Goal: Navigation & Orientation: Find specific page/section

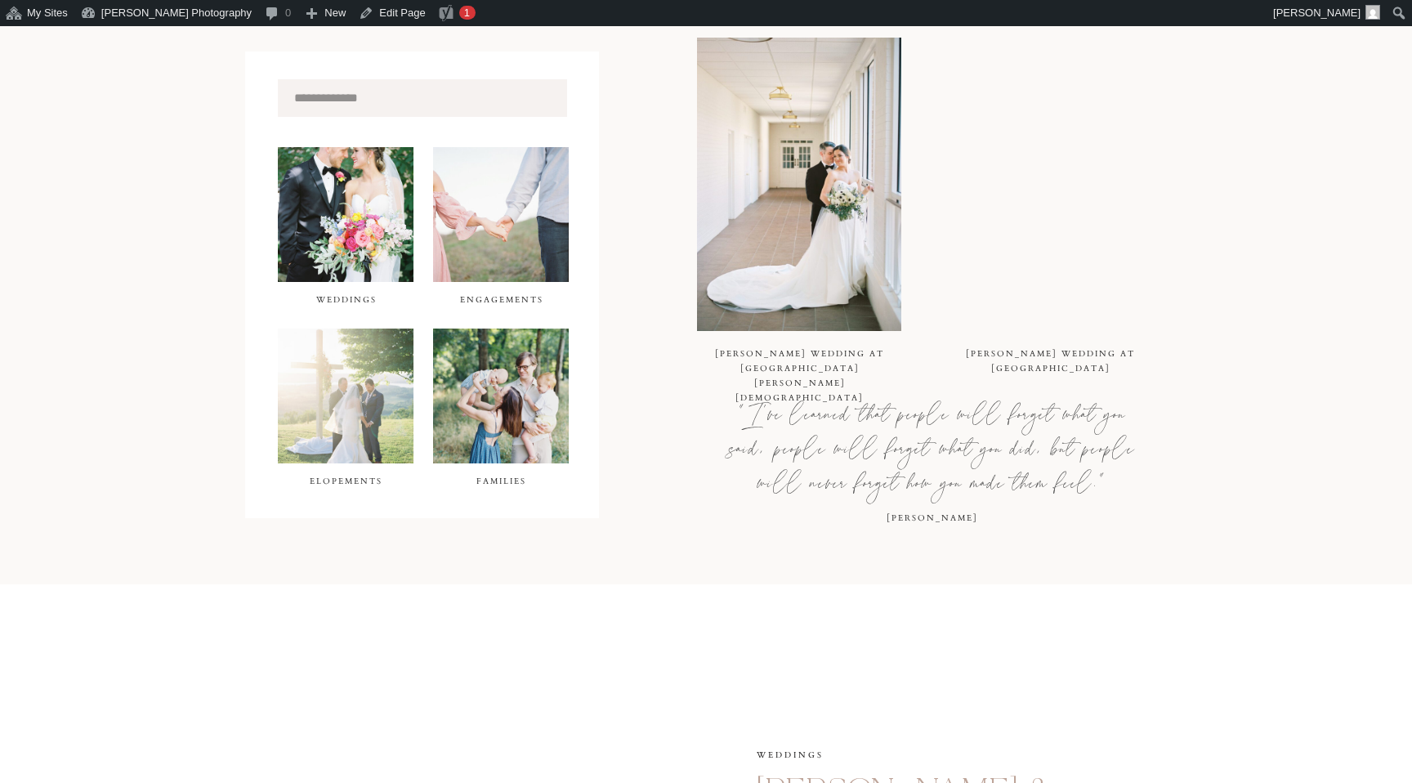
scroll to position [591, 0]
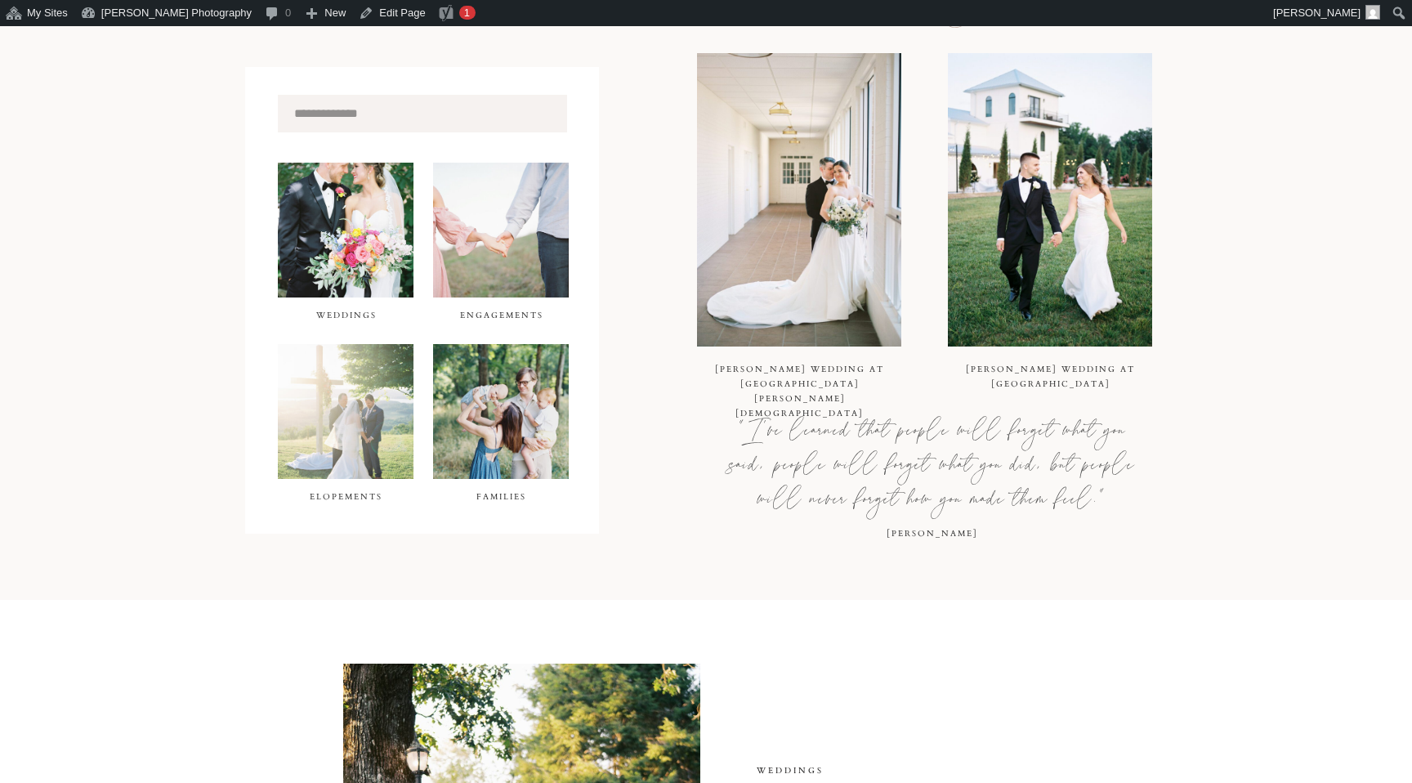
click at [505, 435] on div at bounding box center [501, 411] width 136 height 135
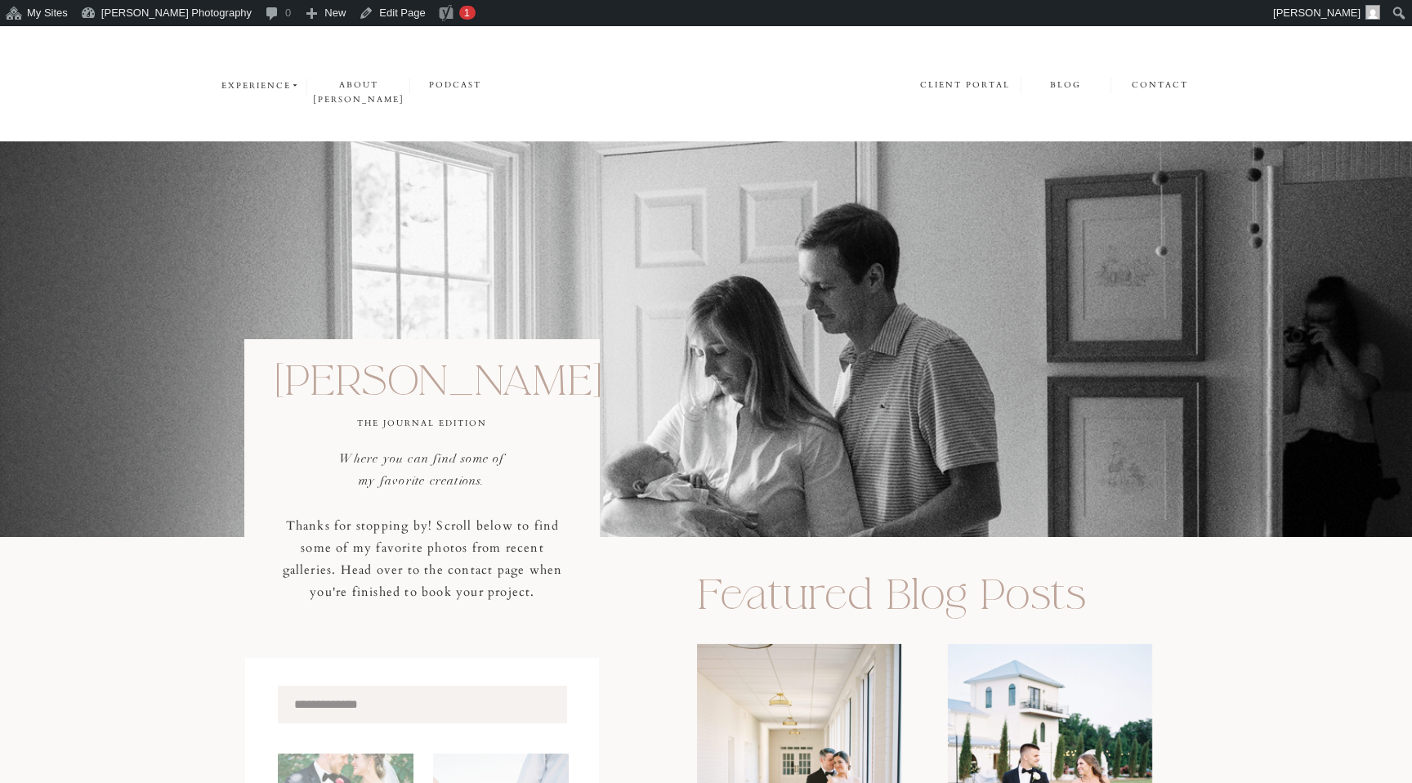
scroll to position [591, 0]
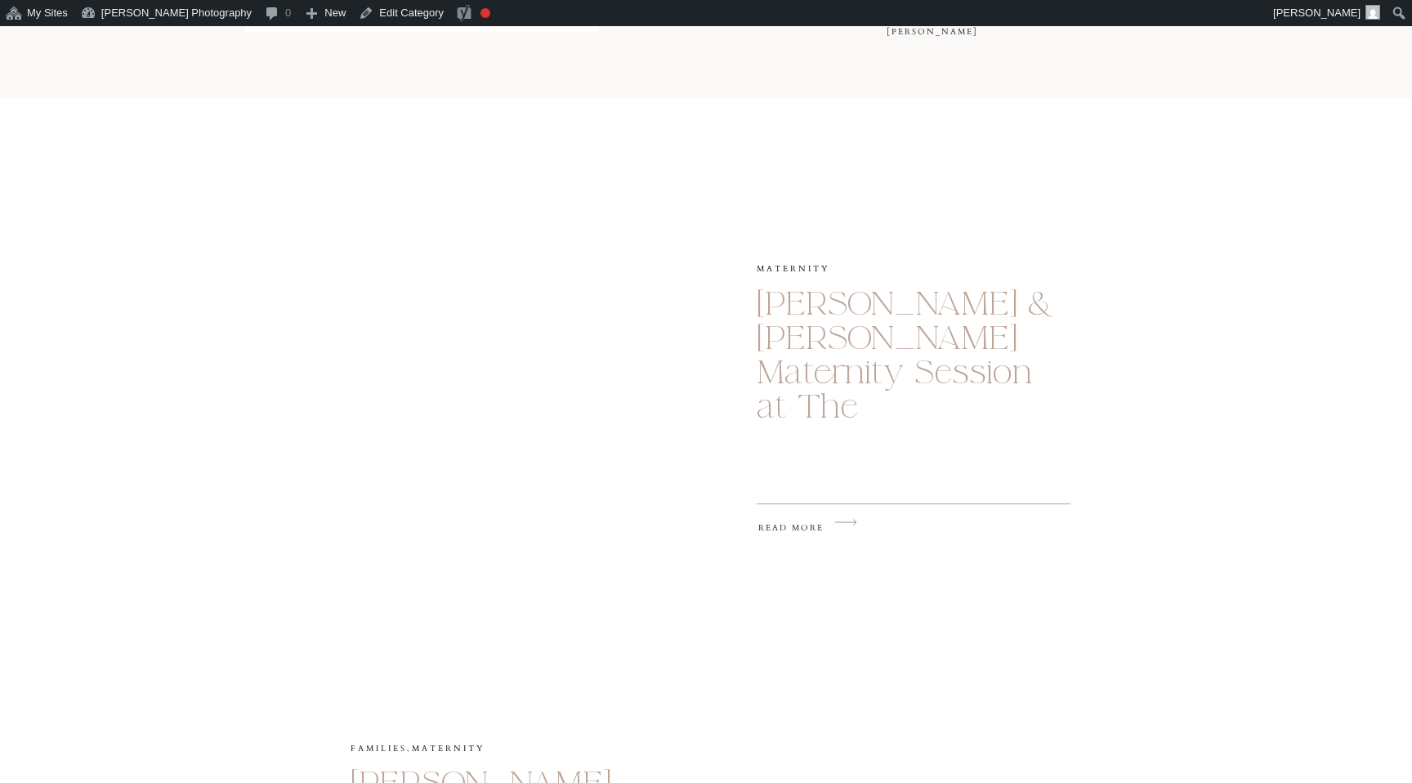
scroll to position [1254, 0]
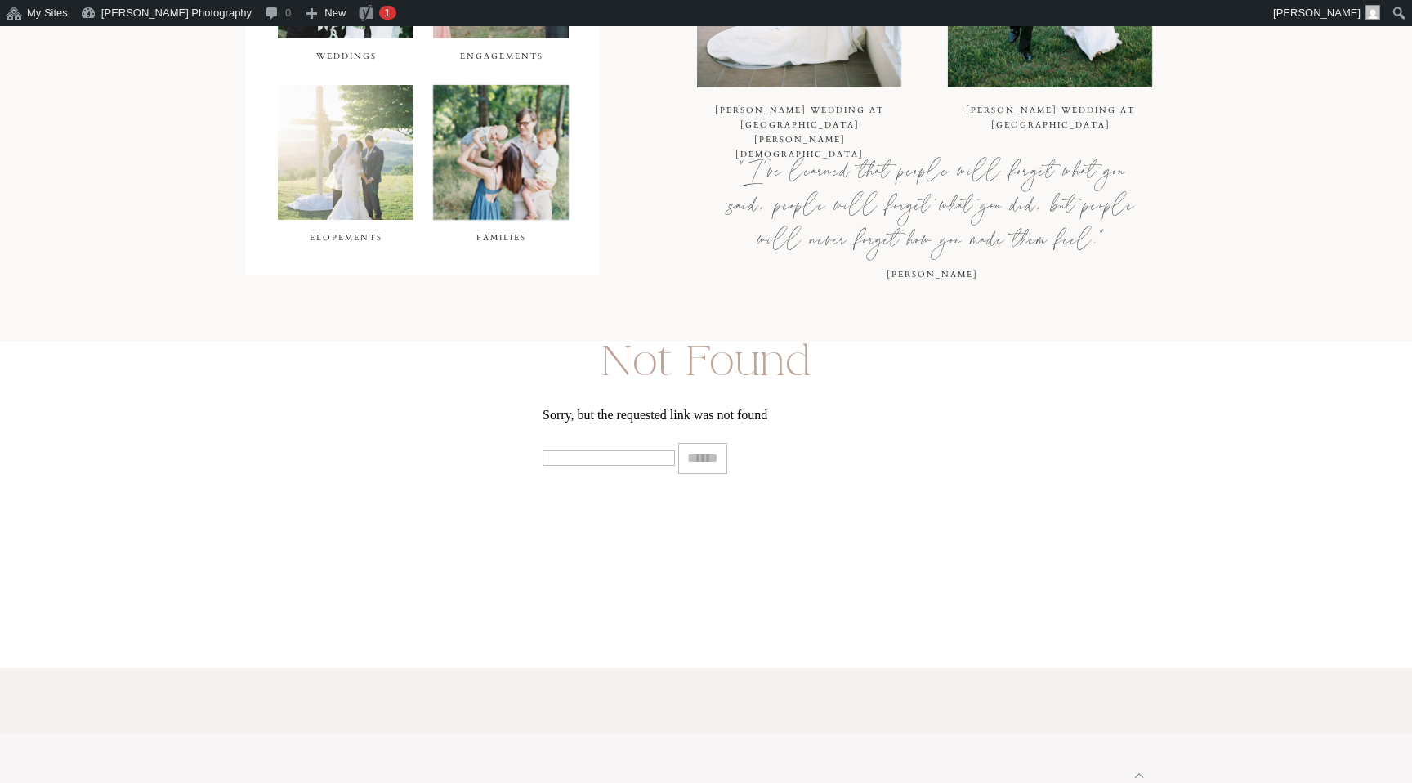
scroll to position [846, 0]
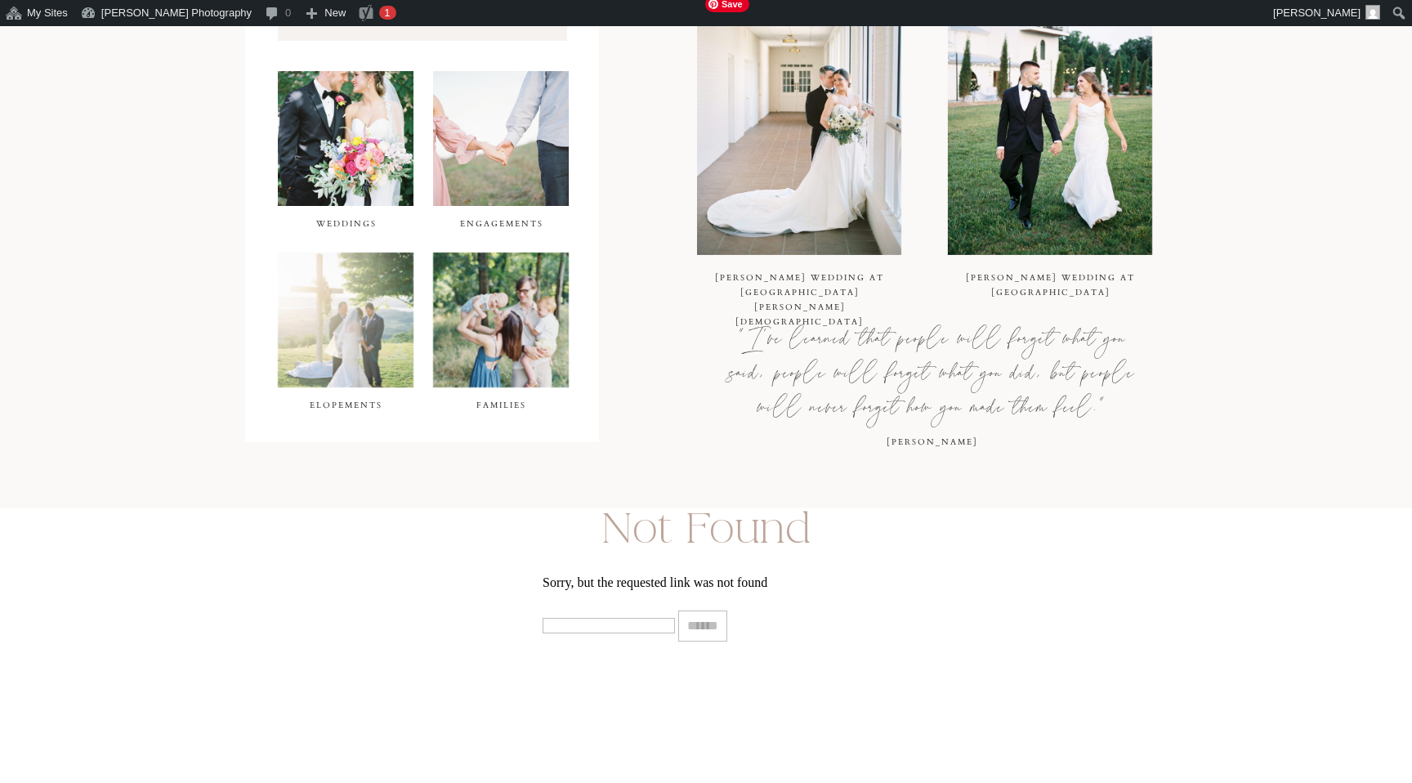
scroll to position [505, 0]
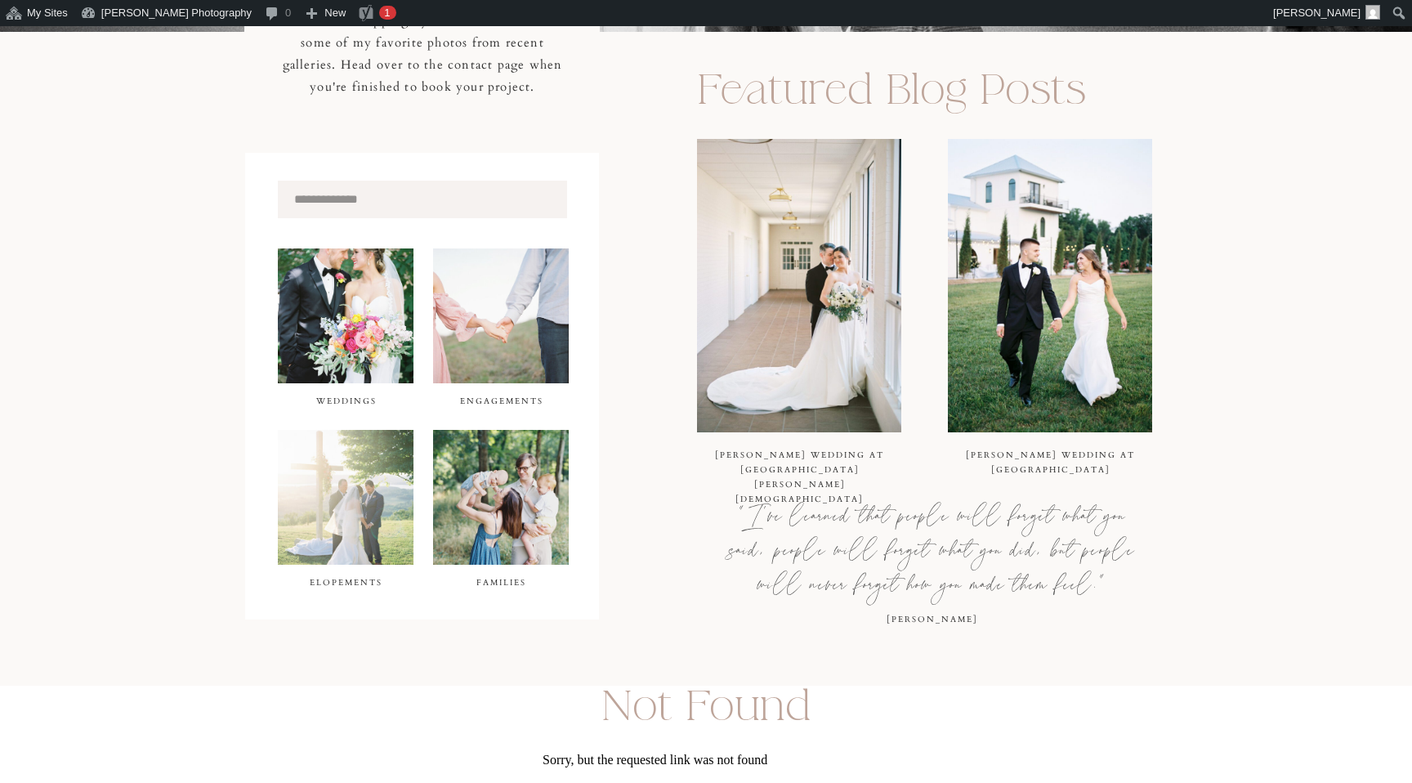
click at [507, 516] on div at bounding box center [501, 497] width 136 height 135
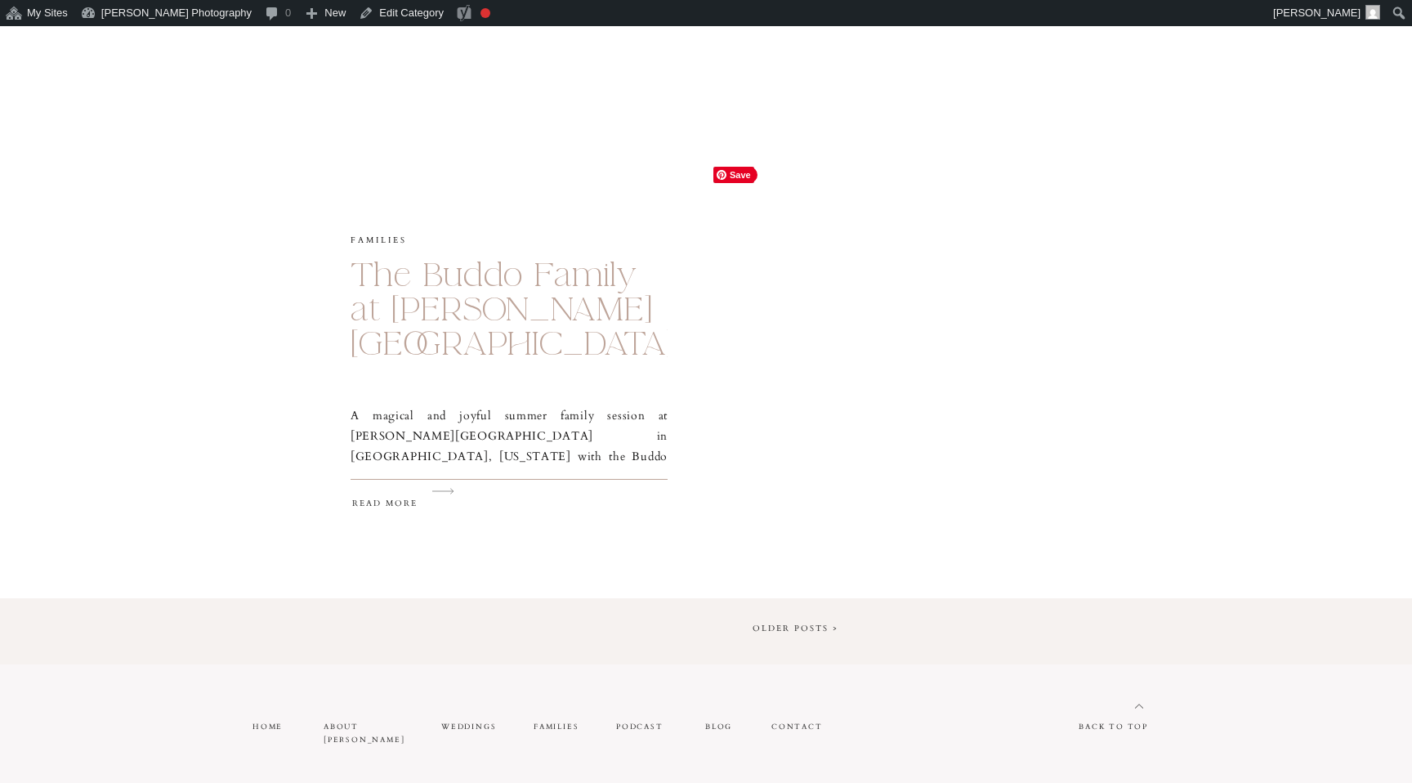
scroll to position [2622, 0]
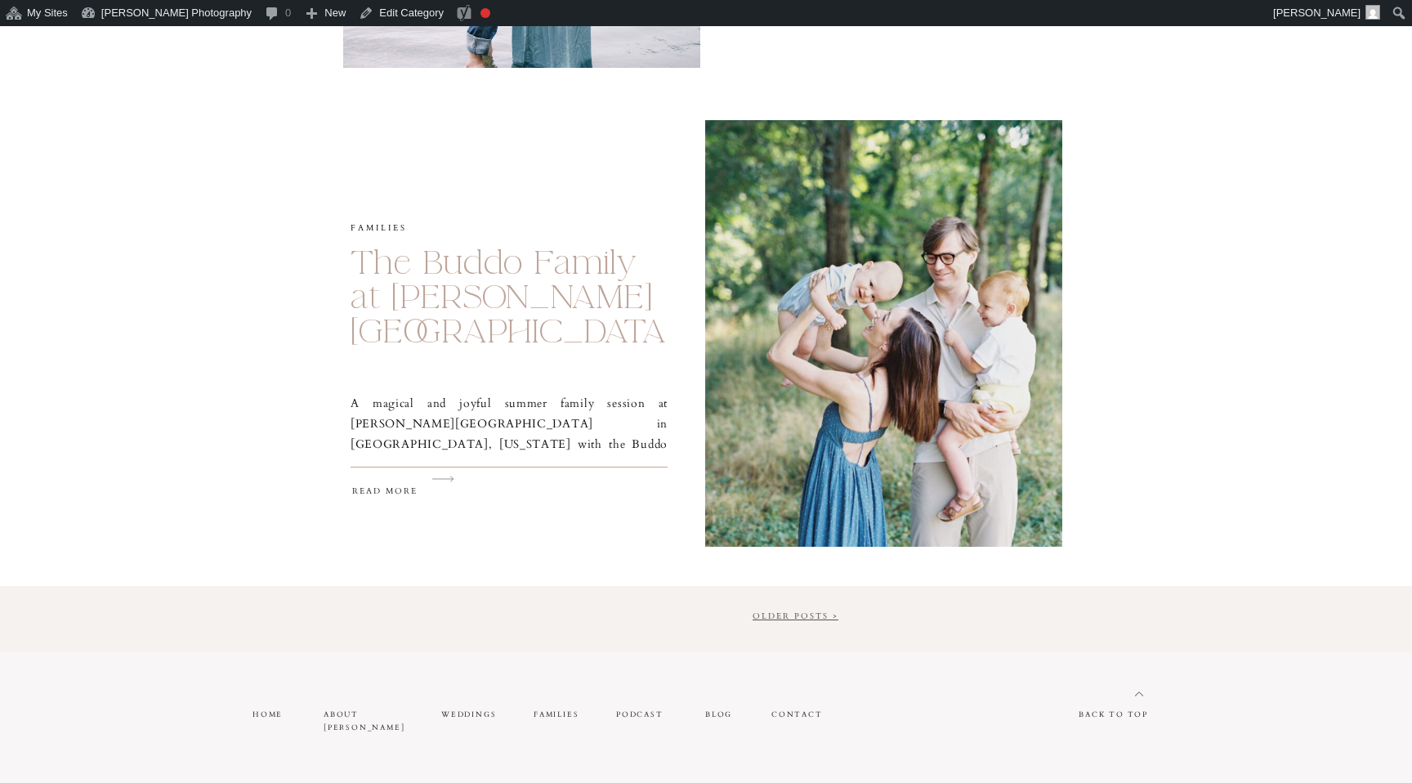
click at [805, 615] on link "Older Posts >" at bounding box center [796, 615] width 86 height 11
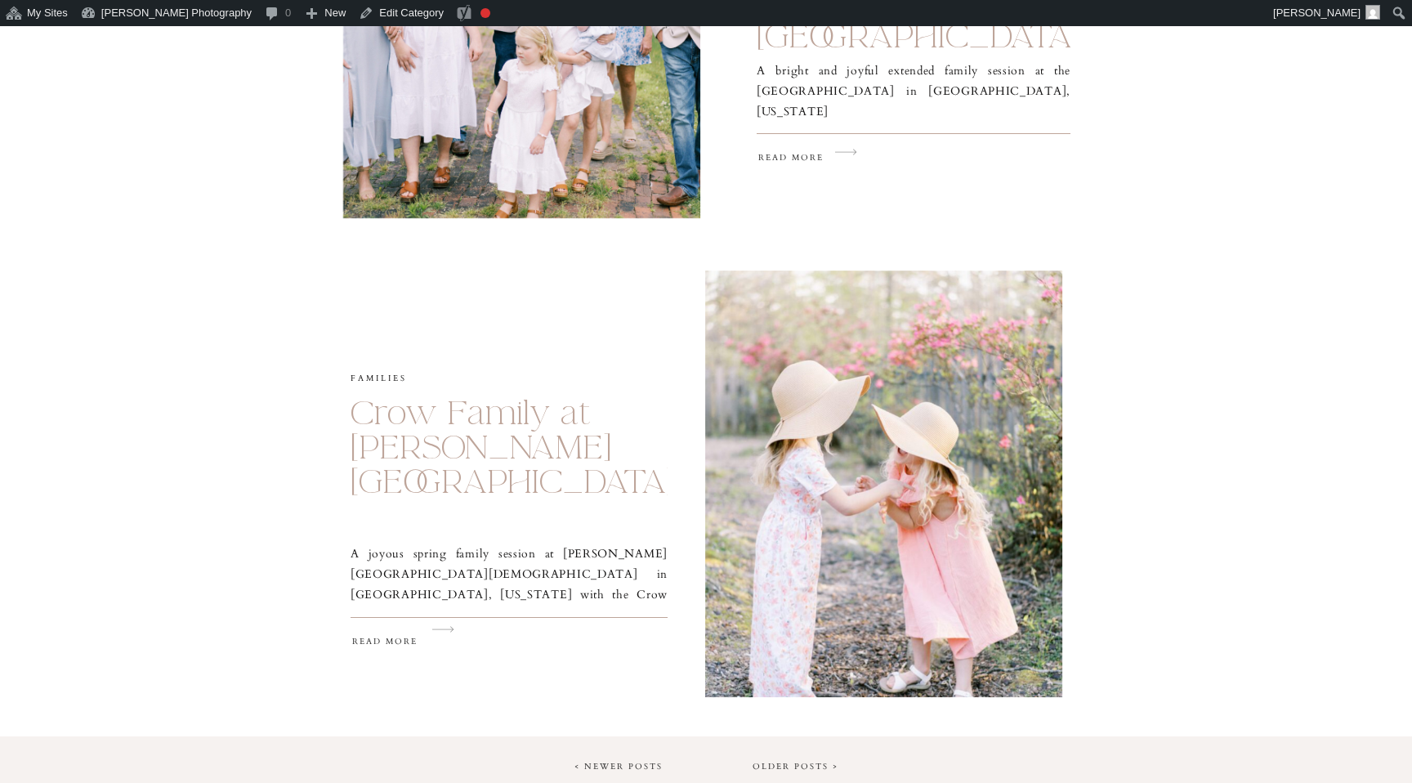
scroll to position [2664, 0]
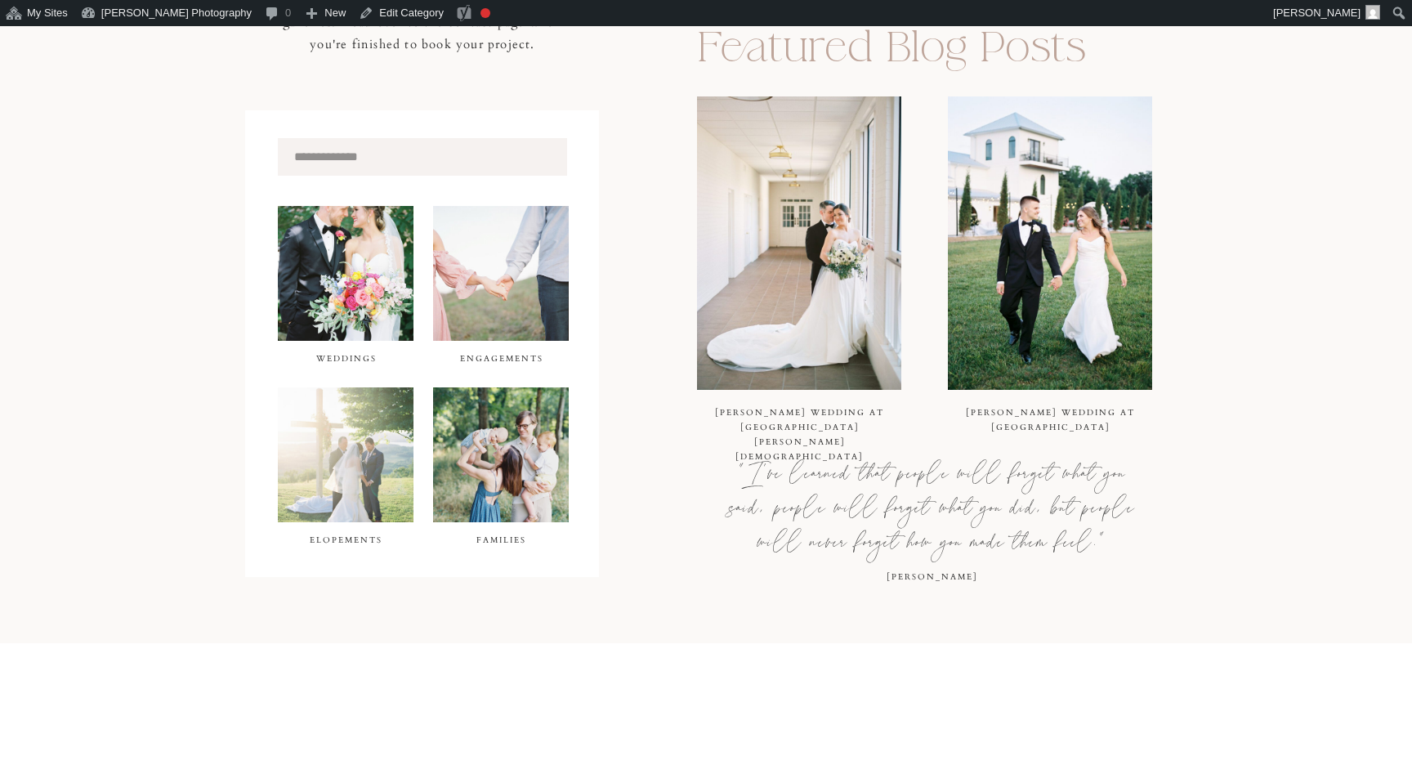
scroll to position [551, 0]
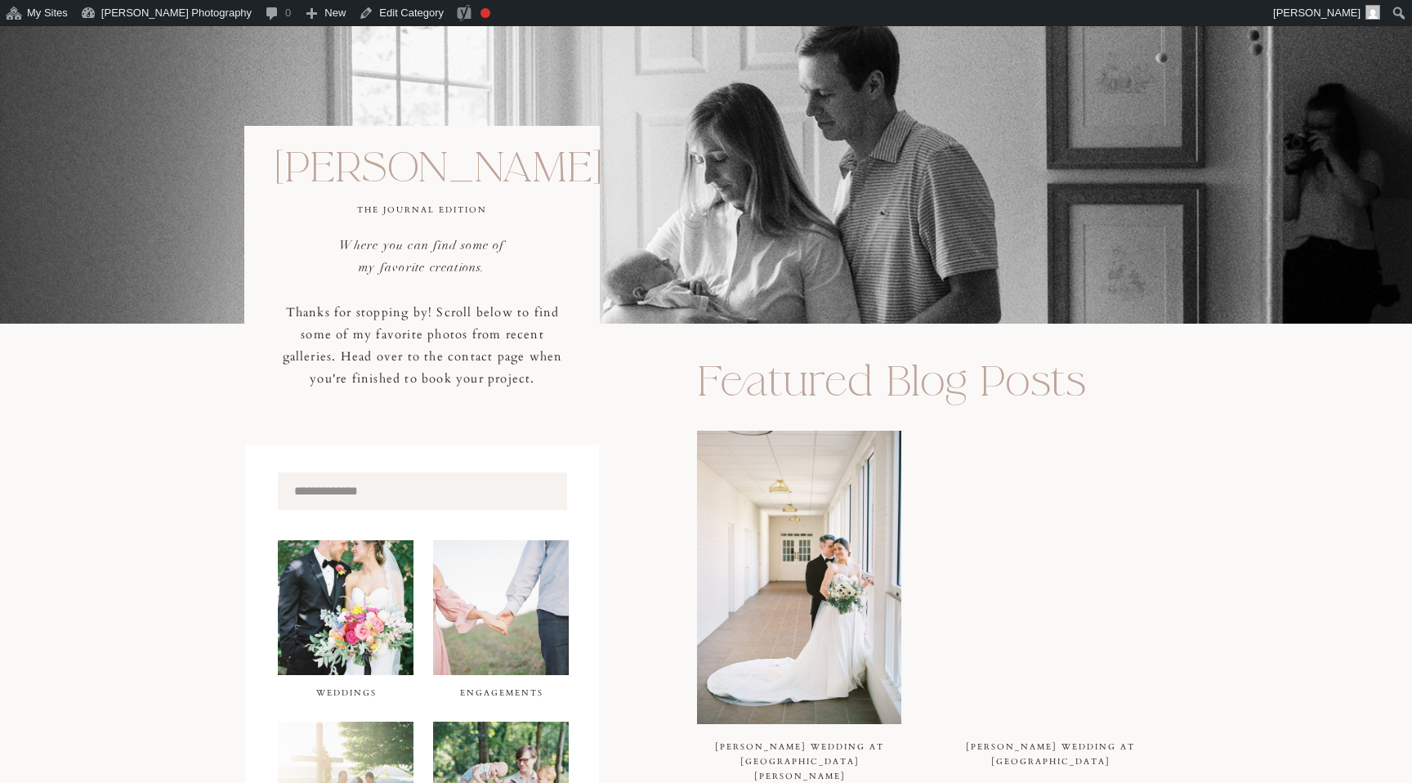
scroll to position [87, 0]
